Goal: Navigation & Orientation: Find specific page/section

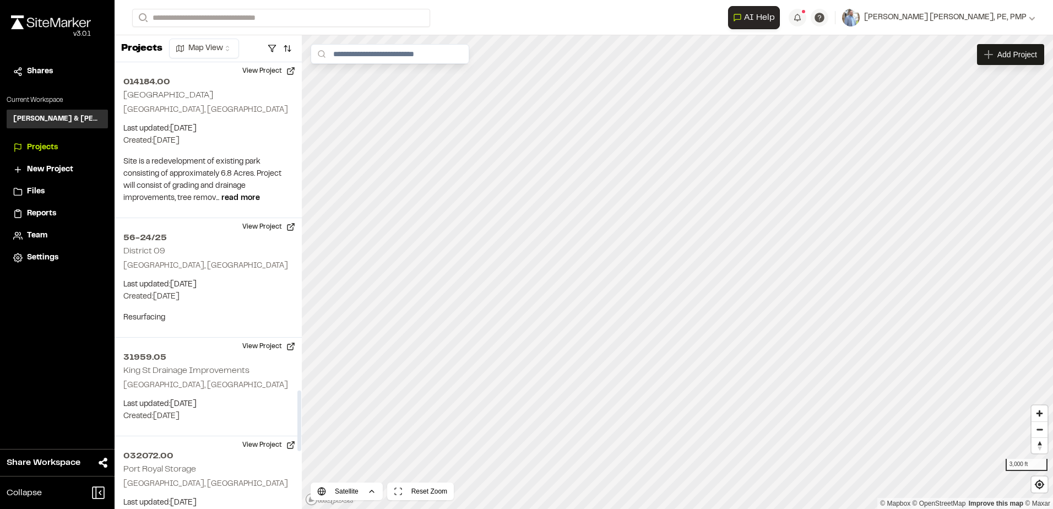
scroll to position [2421, 0]
